Goal: Task Accomplishment & Management: Manage account settings

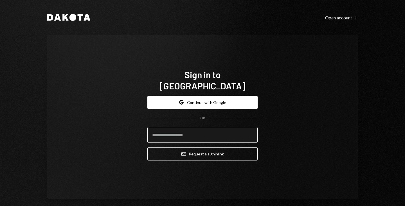
click at [204, 131] on input "email" at bounding box center [203, 135] width 110 height 16
type input "**********"
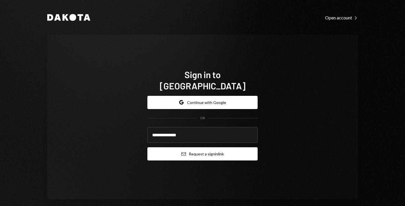
click at [191, 151] on button "Email Request a sign in link" at bounding box center [203, 154] width 110 height 13
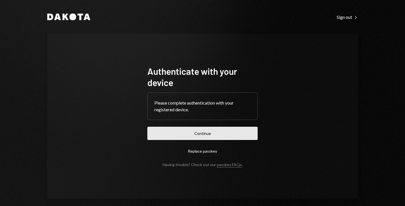
click at [204, 137] on button "Continue" at bounding box center [203, 133] width 110 height 13
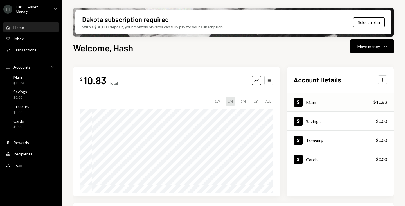
click at [354, 102] on div "Dollar Main $10.83" at bounding box center [340, 102] width 107 height 18
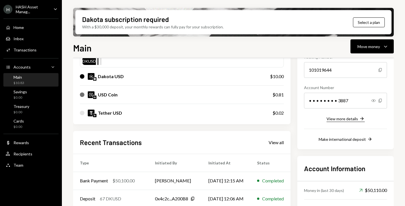
scroll to position [61, 0]
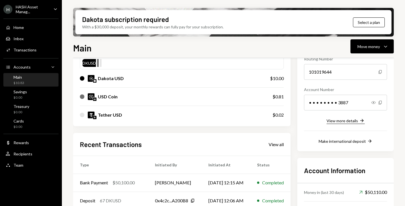
click at [352, 121] on div "View more details" at bounding box center [343, 121] width 32 height 5
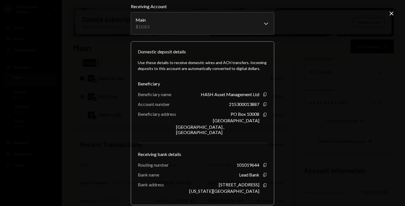
scroll to position [0, 0]
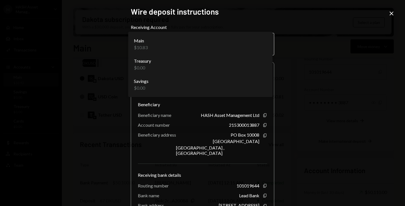
click at [257, 48] on body "H HASH Asset Manag... Caret Down Home Home Inbox Inbox Activities Transactions …" at bounding box center [202, 103] width 405 height 206
click at [325, 36] on div "**********" at bounding box center [202, 103] width 405 height 206
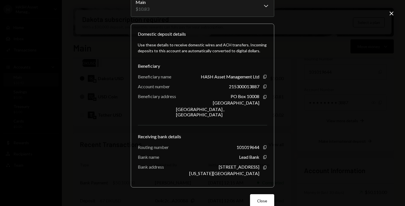
scroll to position [45, 0]
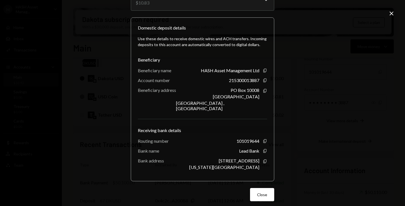
click at [392, 12] on icon "Close" at bounding box center [392, 13] width 7 height 7
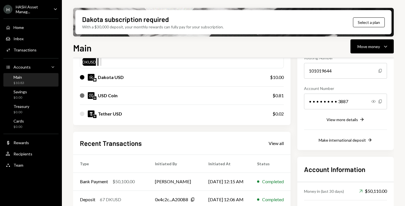
scroll to position [63, 0]
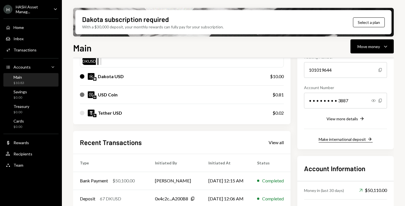
click at [347, 142] on button "Make international deposit Right Arrow" at bounding box center [346, 140] width 54 height 6
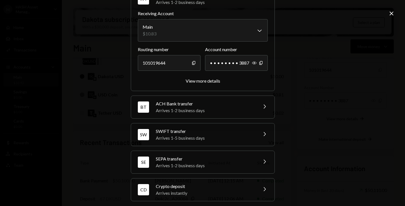
scroll to position [41, 0]
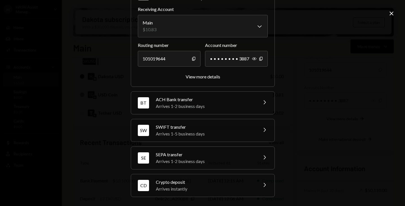
click at [261, 186] on icon "Chevron Right" at bounding box center [264, 185] width 7 height 7
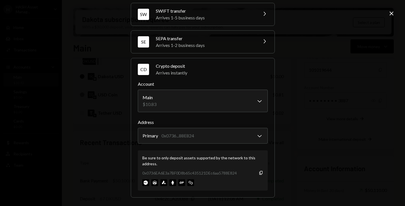
scroll to position [77, 0]
click at [227, 139] on body "H HASH Asset Manag... Caret Down Home Home Inbox Inbox Activities Transactions …" at bounding box center [202, 103] width 405 height 206
click at [309, 144] on div "**********" at bounding box center [202, 103] width 405 height 206
click at [262, 175] on div "Be sure to only deposit assets supported by the network to this address. 0x0736…" at bounding box center [203, 170] width 130 height 40
click at [259, 174] on icon "Copy" at bounding box center [261, 173] width 5 height 5
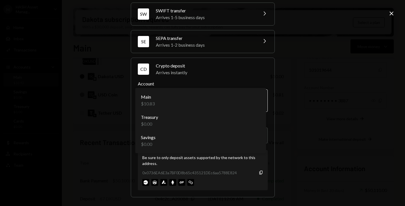
click at [258, 101] on body "H HASH Asset Manag... Caret Down Home Home Inbox Inbox Activities Transactions …" at bounding box center [202, 103] width 405 height 206
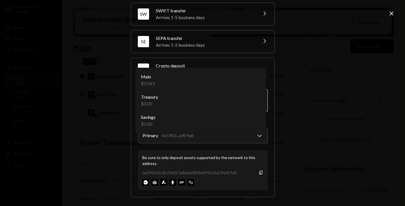
click at [251, 107] on body "H HASH Asset Manag... Caret Down Home Home Inbox Inbox Activities Transactions …" at bounding box center [202, 103] width 405 height 206
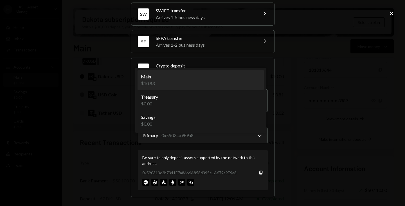
select select "**********"
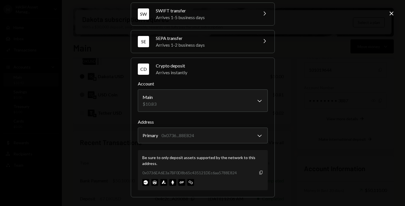
click at [260, 172] on icon "button" at bounding box center [261, 173] width 3 height 4
